Goal: Check status: Check status

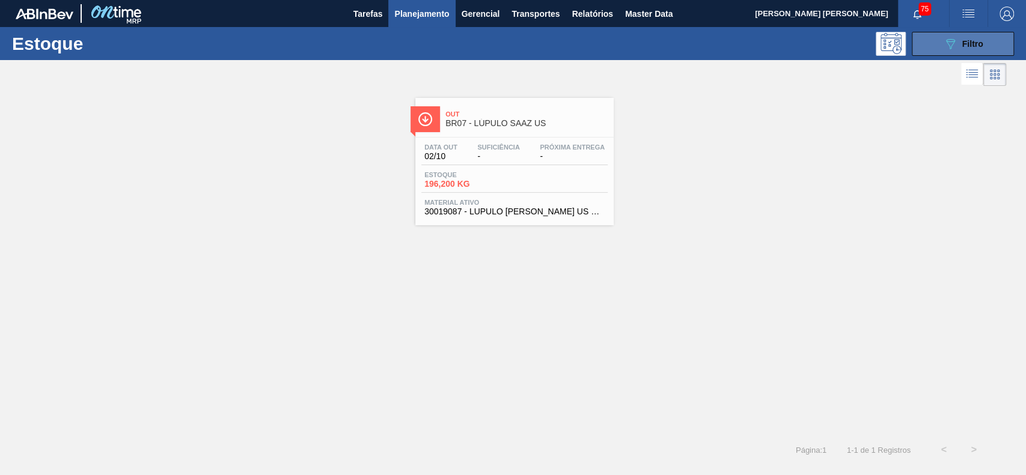
click at [935, 50] on button "089F7B8B-B2A5-4AFE-B5C0-19BA573D28AC Filtro" at bounding box center [963, 44] width 102 height 24
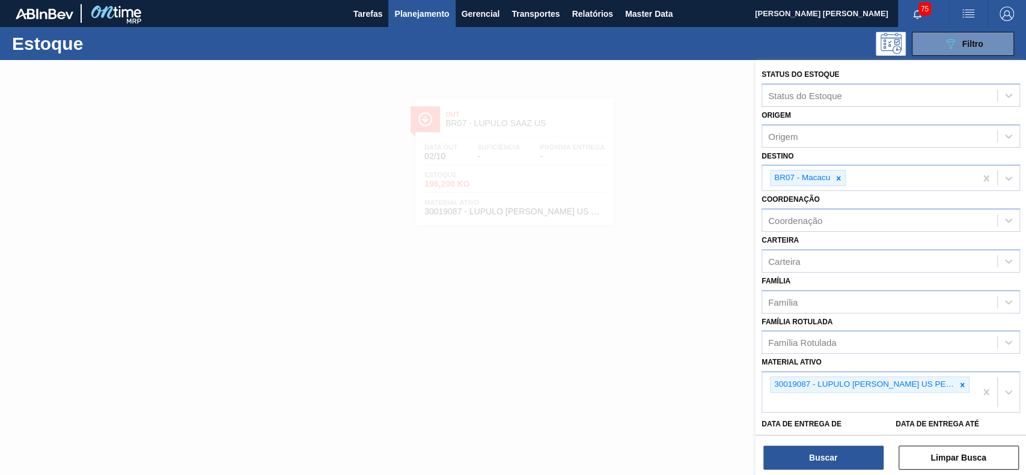
click at [662, 64] on div at bounding box center [513, 297] width 1026 height 475
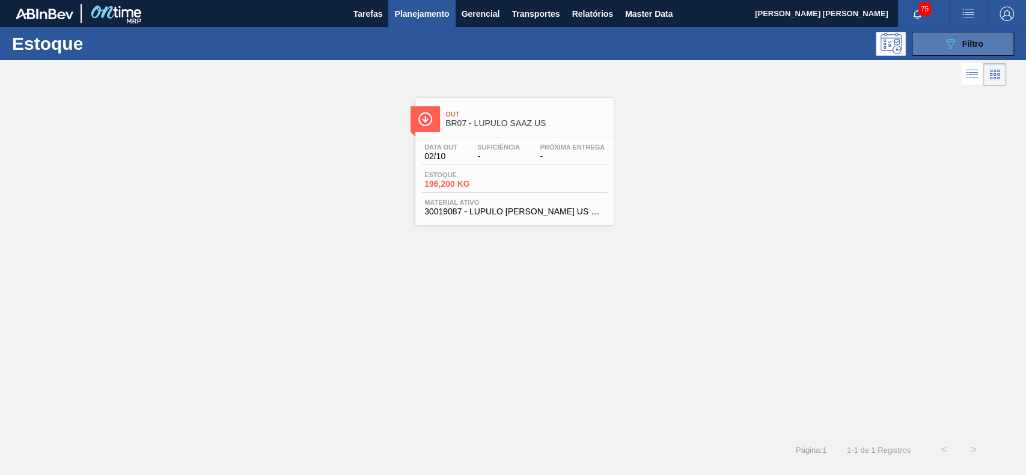
click at [954, 53] on button "089F7B8B-B2A5-4AFE-B5C0-19BA573D28AC Filtro" at bounding box center [963, 44] width 102 height 24
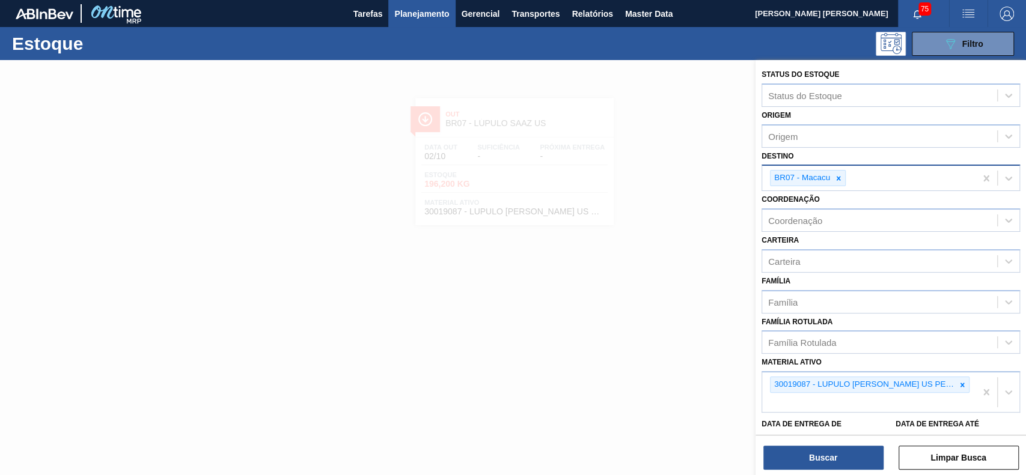
click at [869, 175] on div "BR07 - Macacu" at bounding box center [868, 178] width 213 height 25
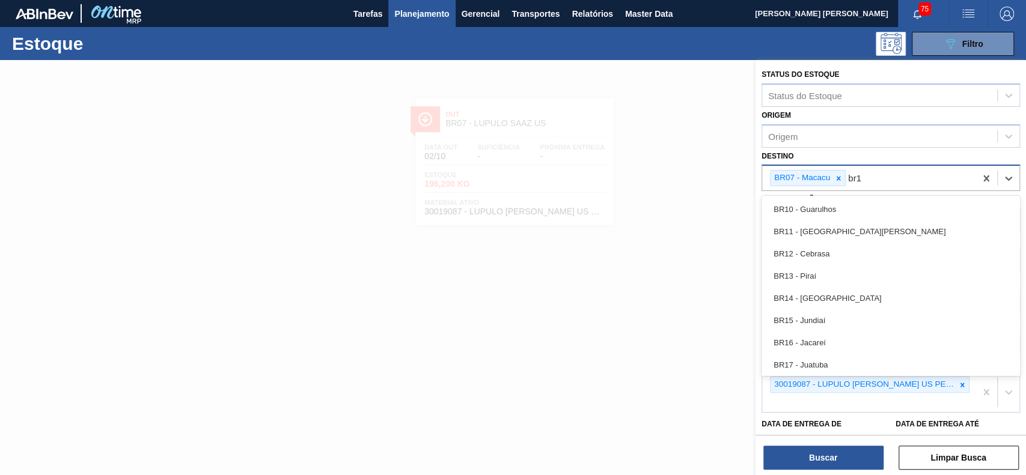
type input "br13"
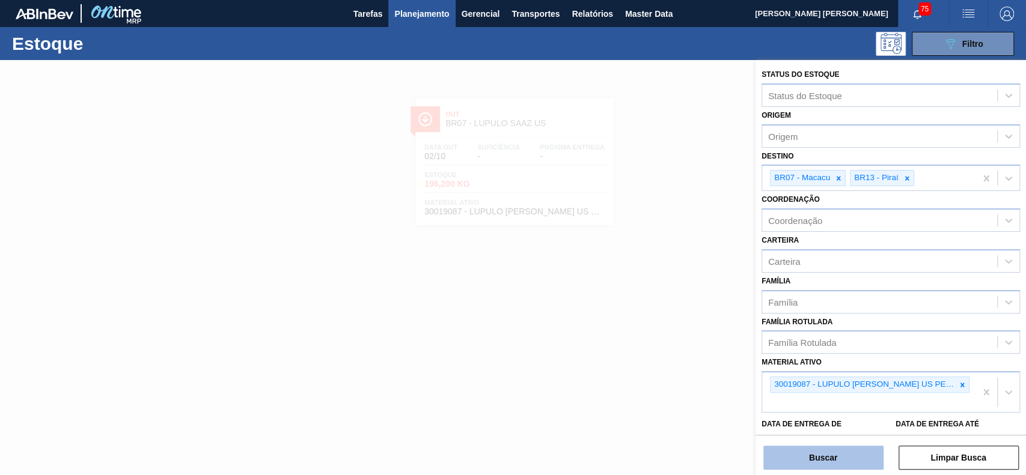
click at [844, 446] on button "Buscar" at bounding box center [823, 458] width 120 height 24
